Goal: Task Accomplishment & Management: Manage account settings

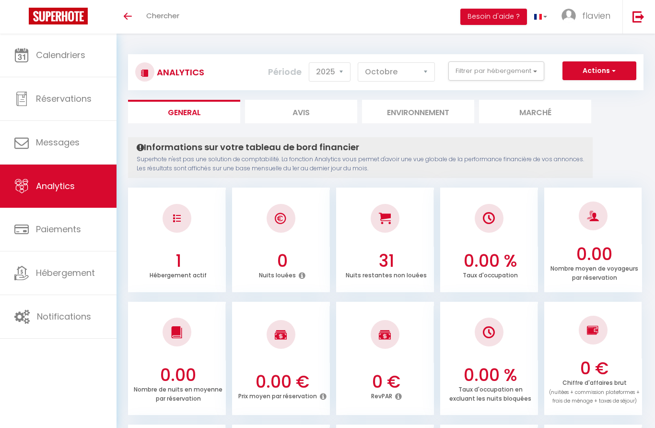
select select "2025"
select select "10"
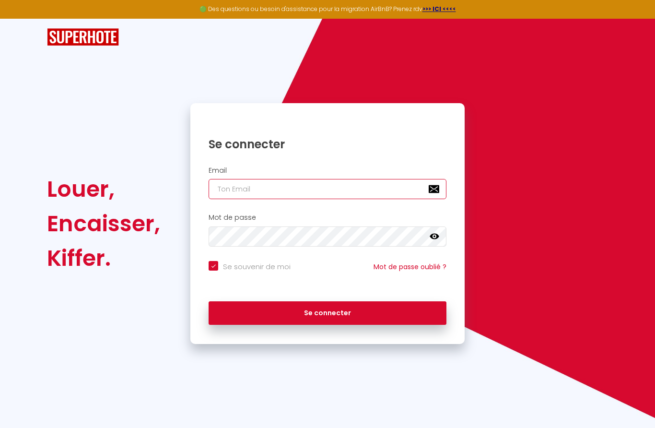
click at [290, 185] on input "email" at bounding box center [328, 189] width 238 height 20
type input "[EMAIL_ADDRESS][DOMAIN_NAME]"
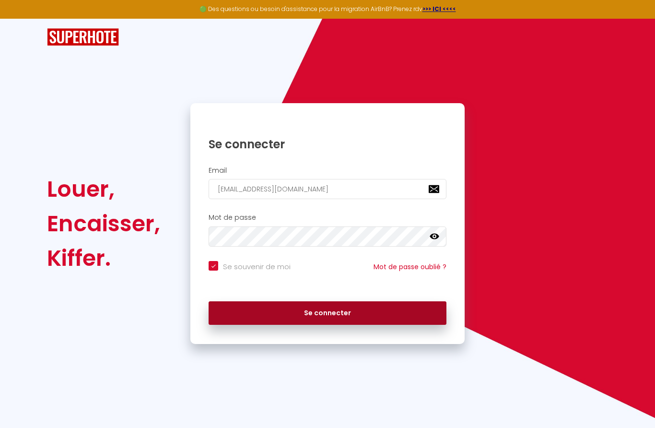
click at [368, 308] on button "Se connecter" at bounding box center [328, 313] width 238 height 24
checkbox input "true"
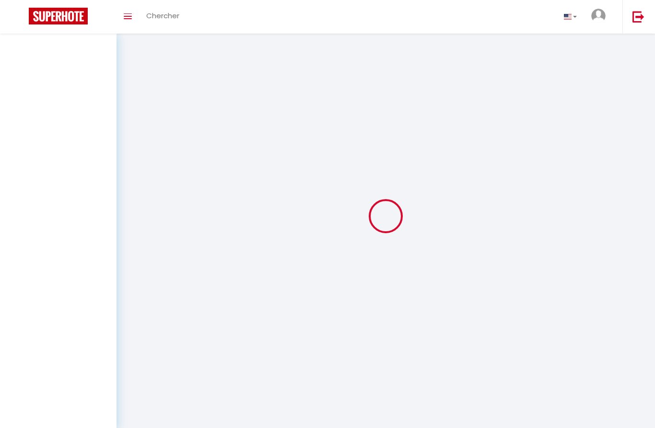
select select
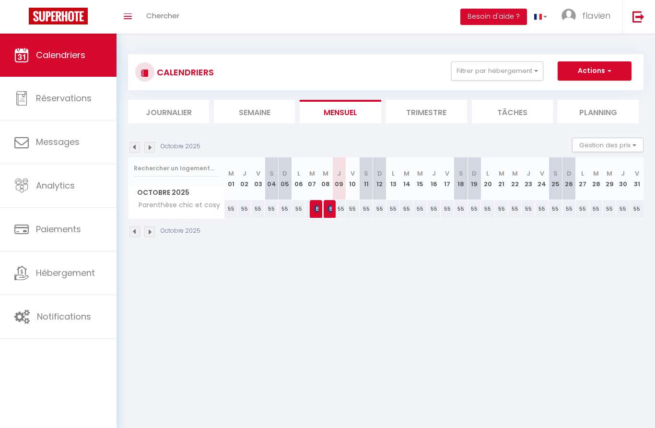
click at [331, 201] on span "[PERSON_NAME]" at bounding box center [329, 208] width 4 height 18
select select "OK"
select select "KO"
select select "0"
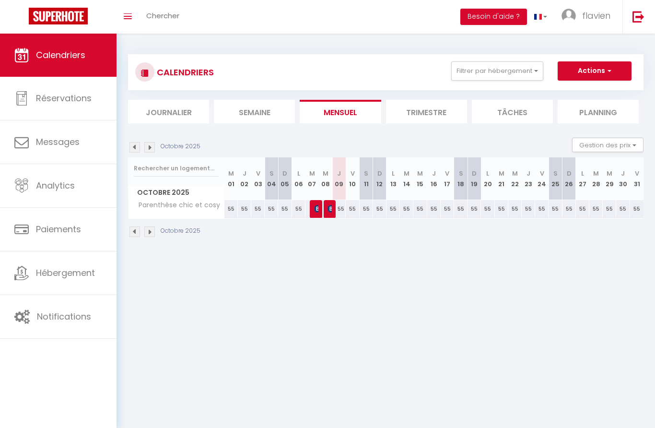
select select "1"
select select
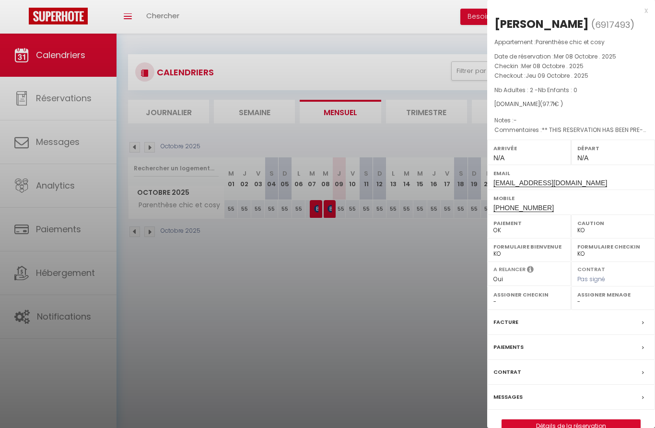
click at [72, 99] on div at bounding box center [327, 214] width 655 height 428
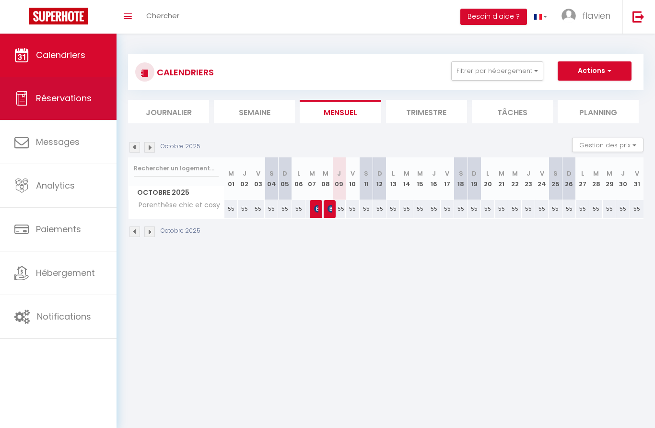
click at [69, 102] on span "Réservations" at bounding box center [64, 98] width 56 height 12
select select "not_cancelled"
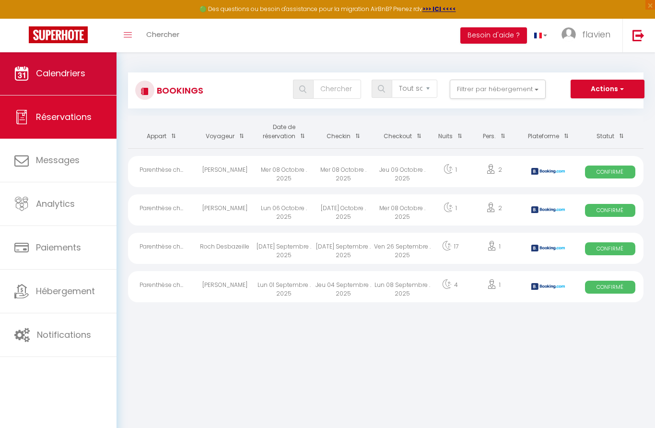
click at [69, 82] on link "Calendriers" at bounding box center [58, 73] width 116 height 43
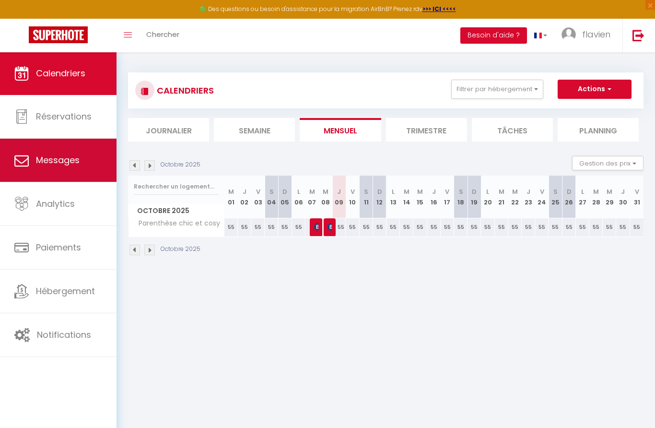
click at [71, 160] on span "Messages" at bounding box center [58, 160] width 44 height 12
select select "message"
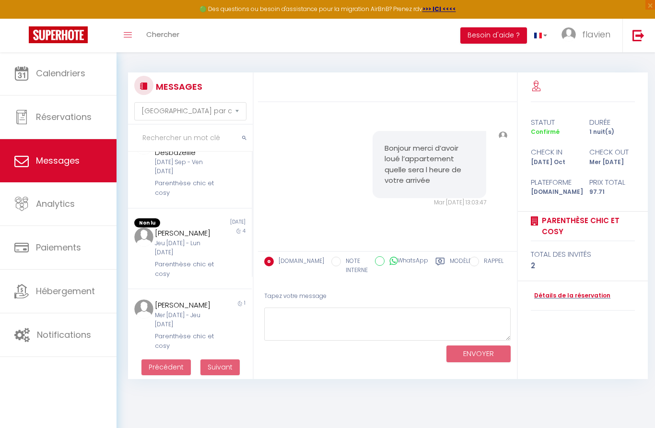
scroll to position [112, 0]
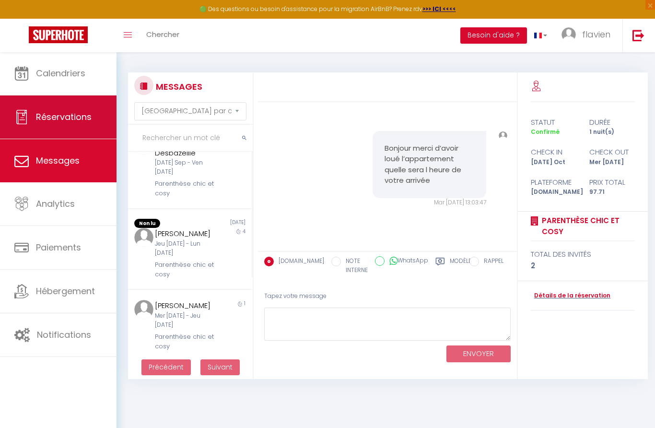
click at [73, 122] on span "Réservations" at bounding box center [64, 117] width 56 height 12
select select "not_cancelled"
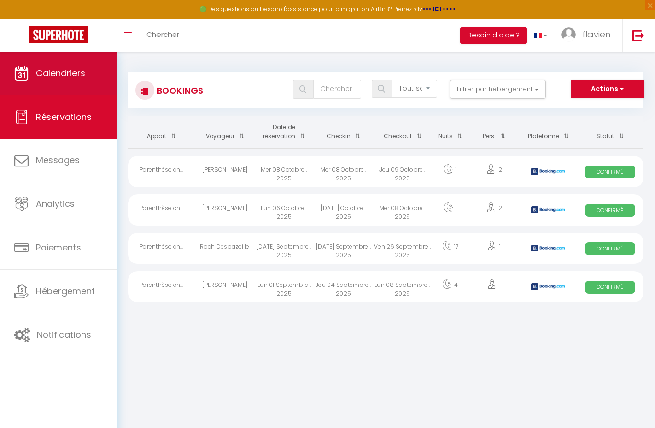
click at [65, 76] on span "Calendriers" at bounding box center [60, 73] width 49 height 12
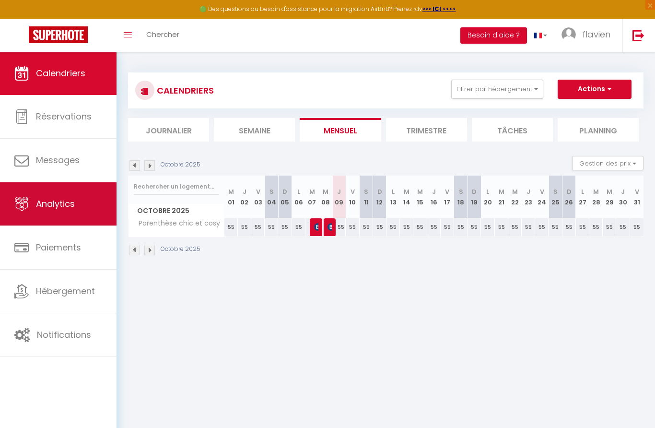
click at [67, 212] on link "Analytics" at bounding box center [58, 203] width 116 height 43
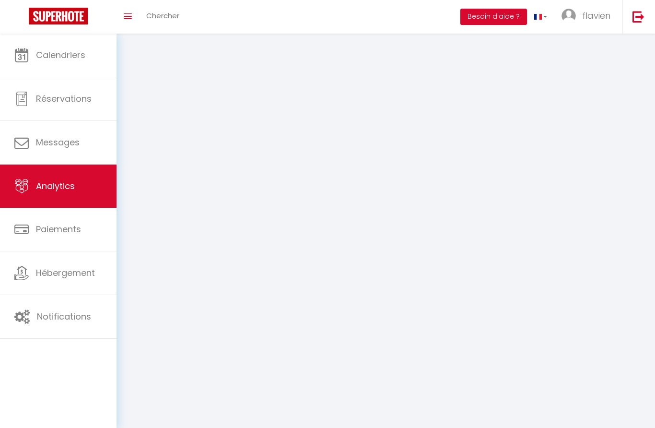
select select "2025"
select select "10"
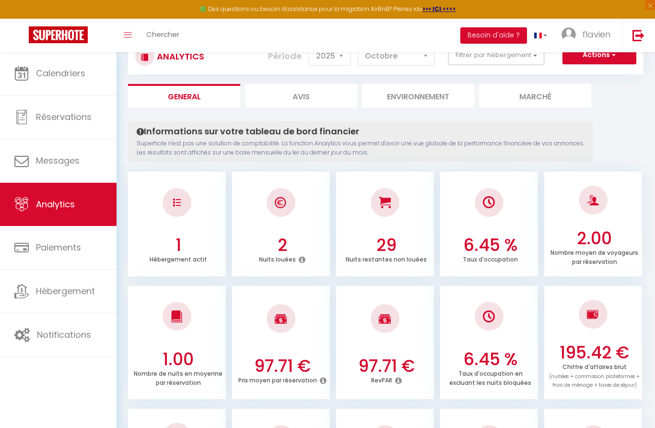
scroll to position [2, 0]
